Goal: Use online tool/utility: Use online tool/utility

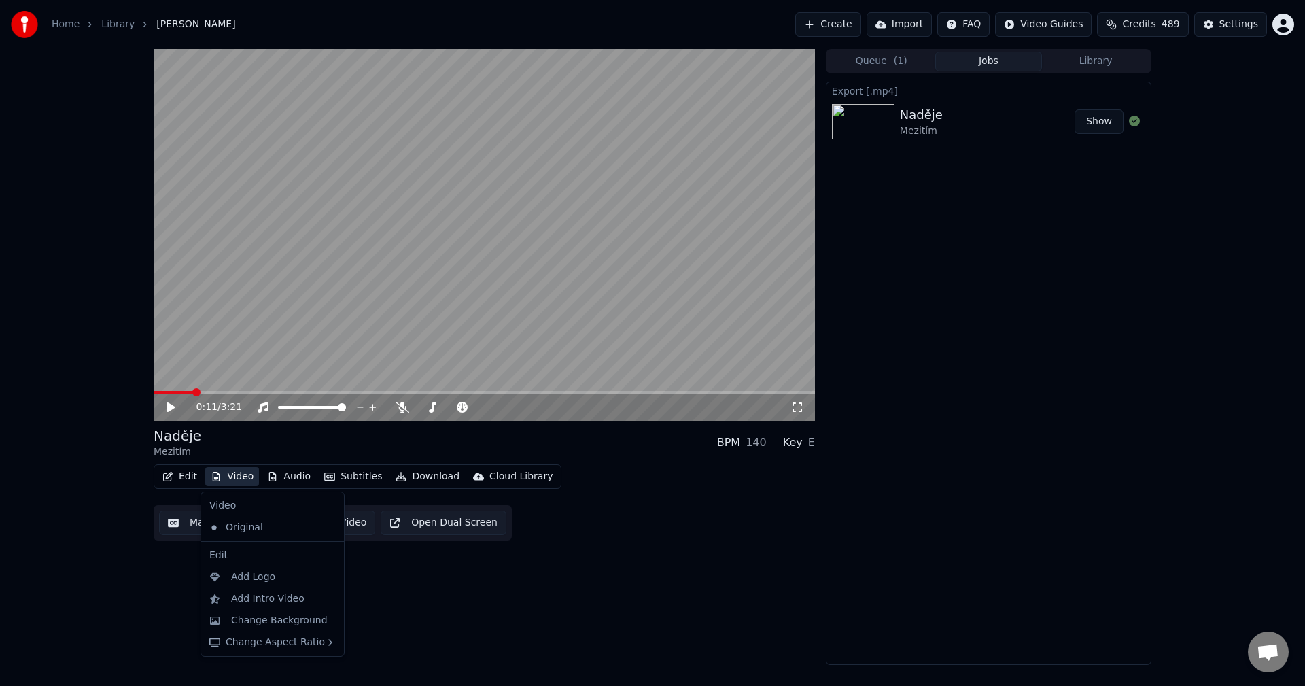
click at [241, 483] on button "Video" at bounding box center [232, 476] width 54 height 19
drag, startPoint x: 536, startPoint y: 601, endPoint x: 304, endPoint y: 530, distance: 242.5
click at [525, 598] on div "0:11 / 3:21 Naděje Mezitím BPM 140 Key E Edit Video Audio Subtitles Download Cl…" at bounding box center [484, 357] width 661 height 616
click at [246, 481] on button "Video" at bounding box center [232, 476] width 54 height 19
click at [256, 621] on div "Change Background" at bounding box center [279, 621] width 97 height 14
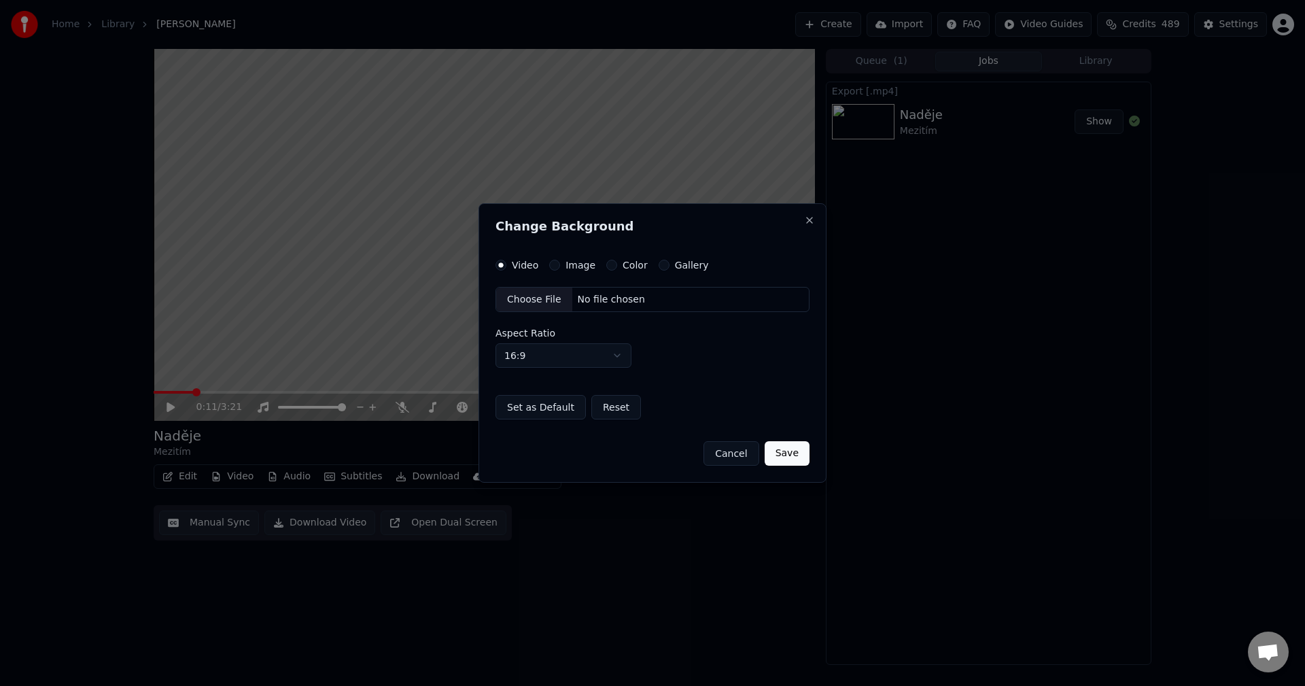
click at [560, 263] on div "Image" at bounding box center [572, 265] width 46 height 11
click at [556, 264] on button "Image" at bounding box center [554, 265] width 11 height 11
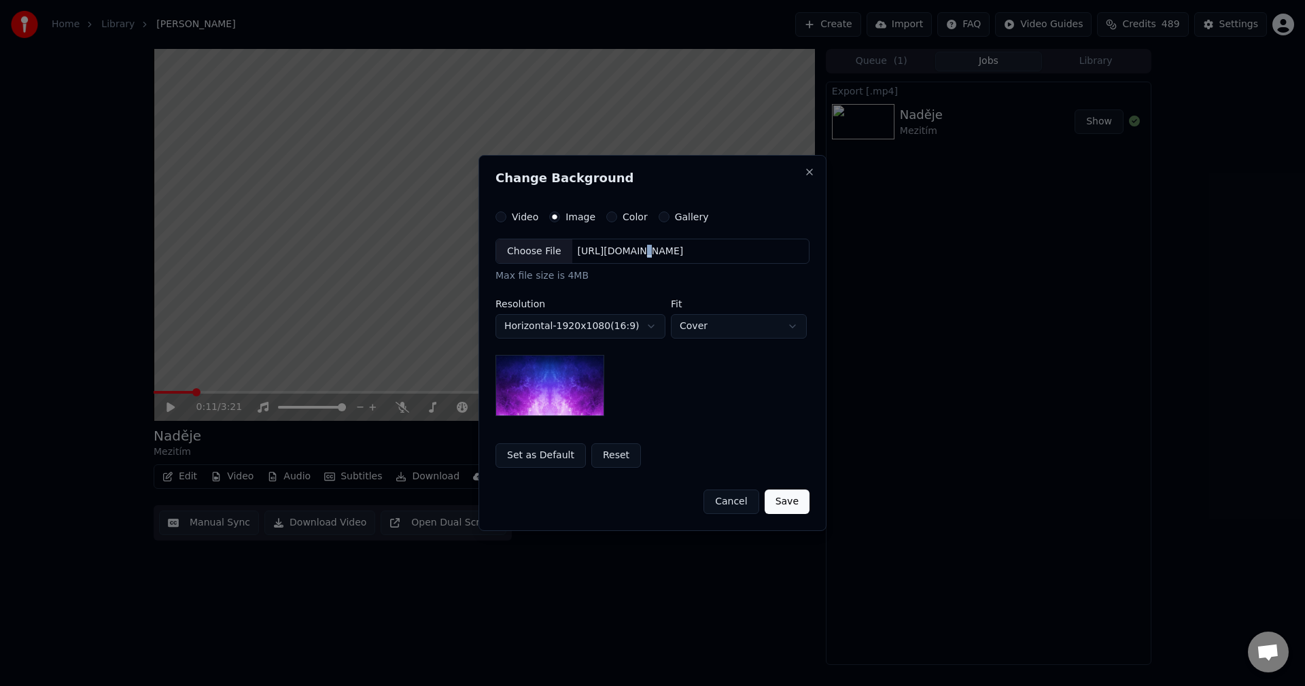
click at [627, 245] on div "[URL][DOMAIN_NAME]" at bounding box center [630, 252] width 117 height 14
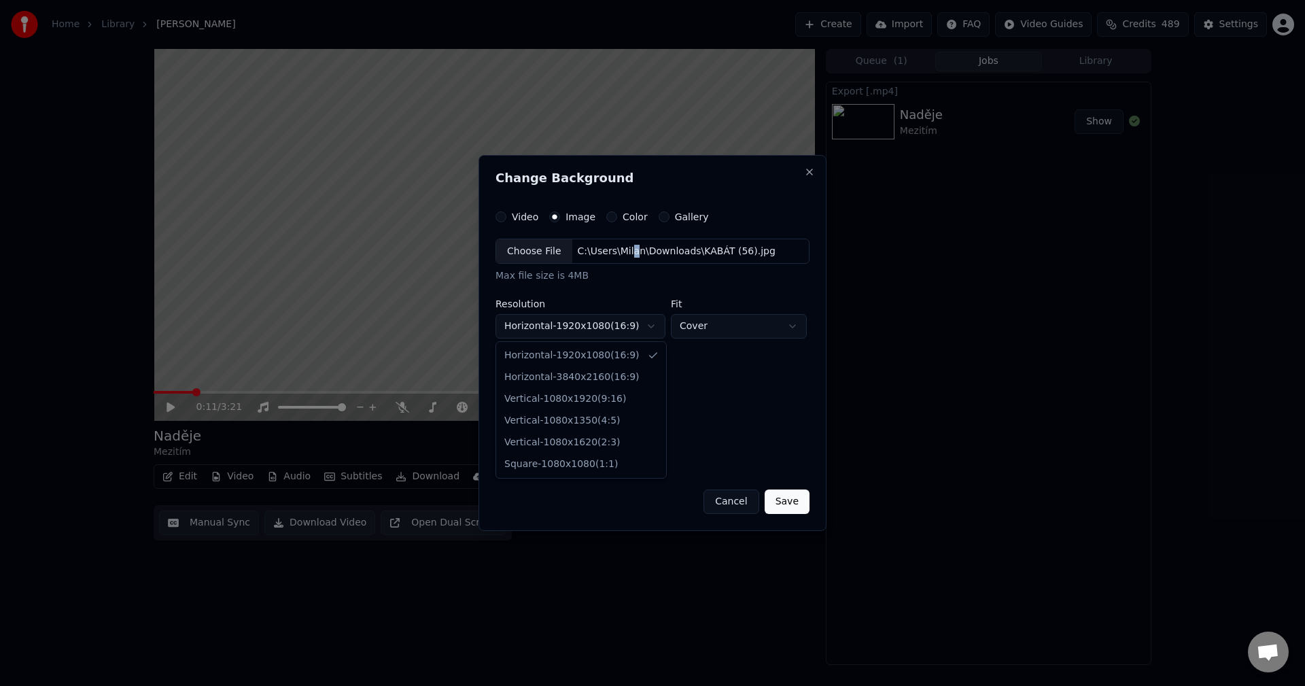
click at [595, 334] on body "**********" at bounding box center [652, 343] width 1305 height 686
select select "*********"
click at [793, 502] on button "Save" at bounding box center [787, 501] width 45 height 24
